Goal: Transaction & Acquisition: Book appointment/travel/reservation

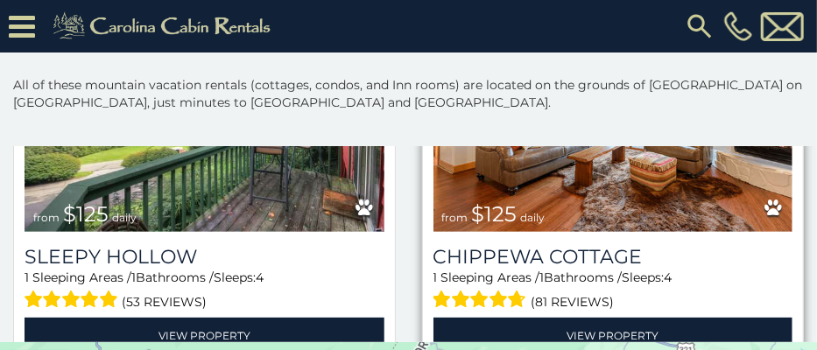
scroll to position [2714, 0]
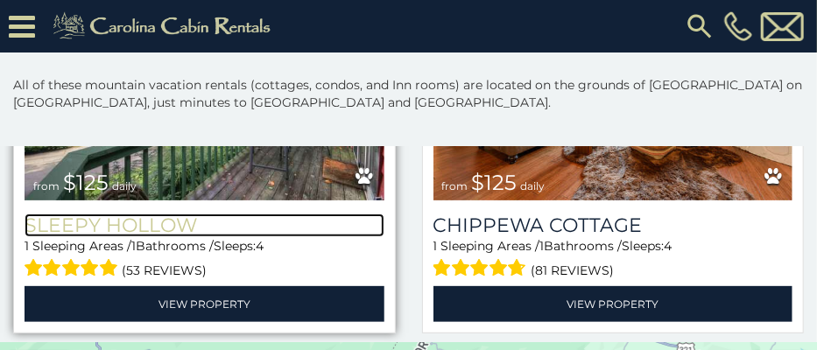
click at [74, 214] on h3 "Sleepy Hollow" at bounding box center [205, 226] width 360 height 24
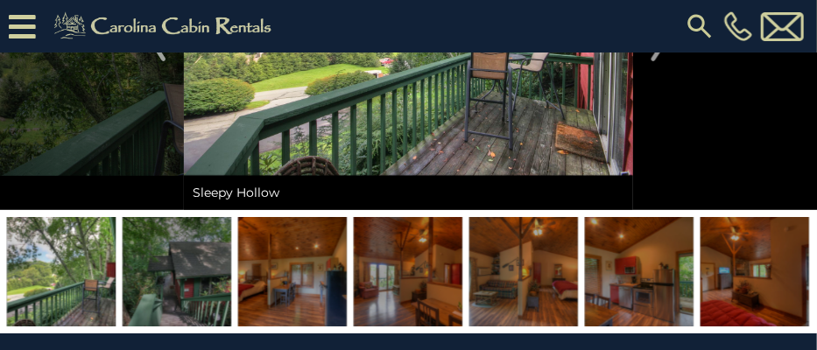
scroll to position [263, 0]
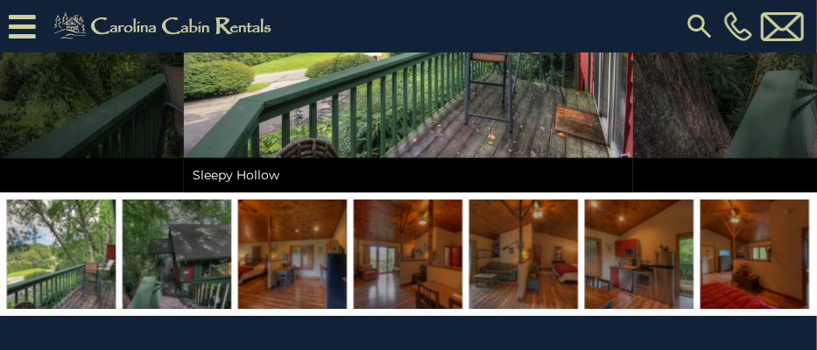
click at [58, 266] on img at bounding box center [61, 254] width 109 height 109
click at [186, 268] on img at bounding box center [177, 254] width 109 height 109
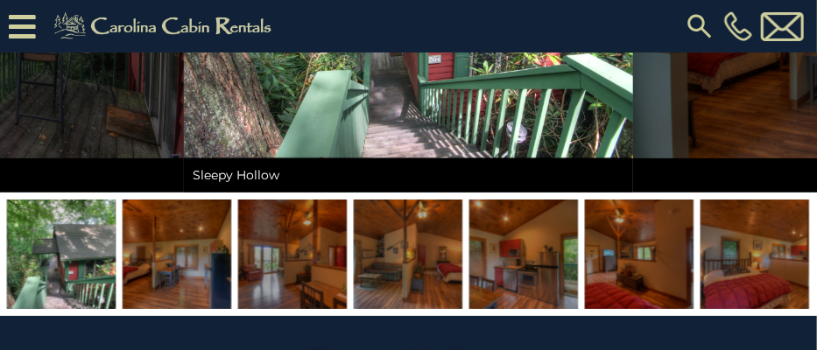
click at [184, 268] on img at bounding box center [177, 254] width 109 height 109
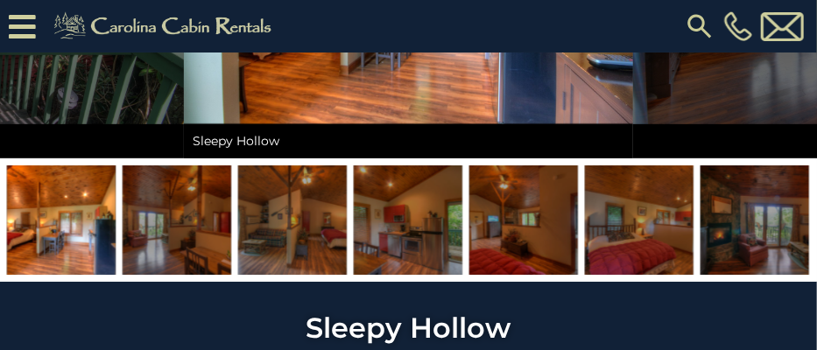
scroll to position [350, 0]
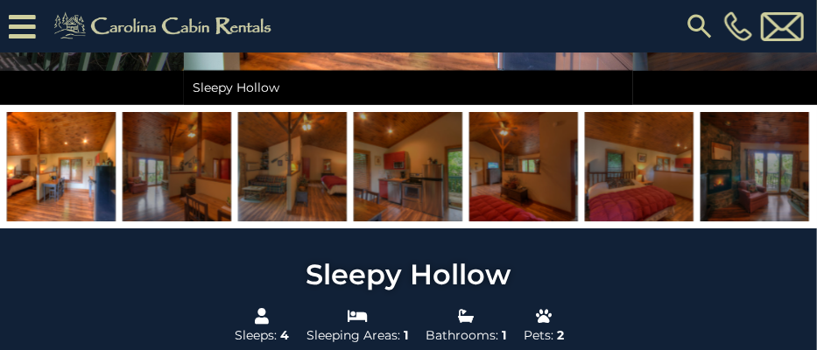
click at [754, 174] on img at bounding box center [754, 166] width 109 height 109
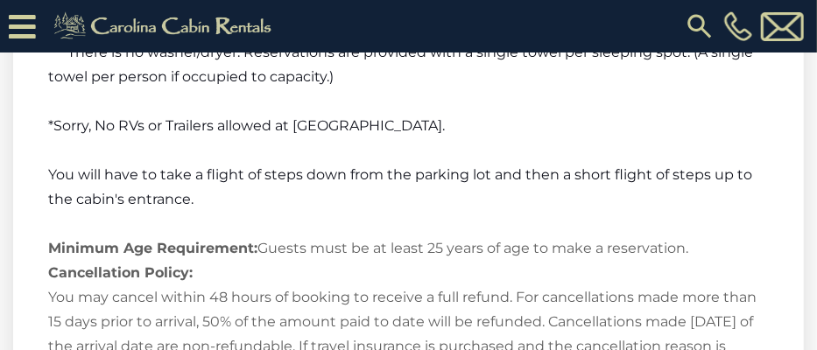
scroll to position [2714, 0]
